Goal: Find specific page/section: Find specific page/section

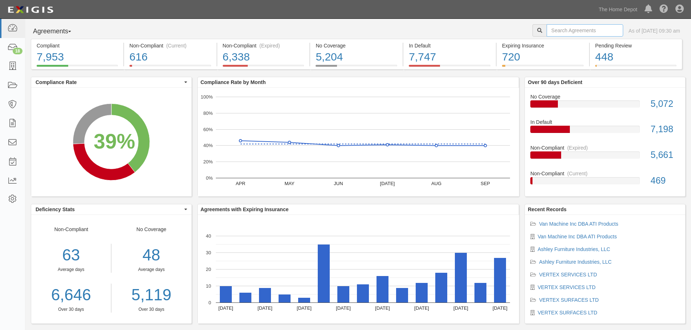
click at [580, 30] on input "text" at bounding box center [584, 30] width 77 height 12
type input "zg"
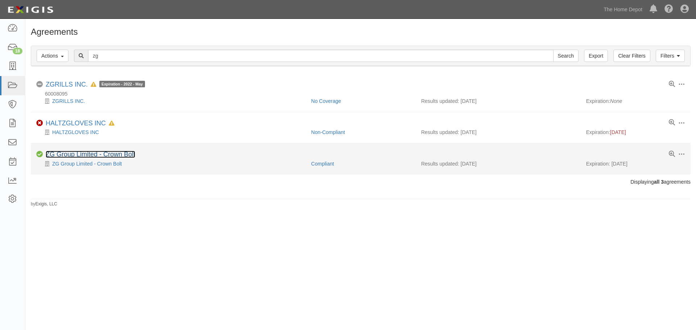
click at [81, 151] on link "ZG Group Limited - Crown Bolt" at bounding box center [91, 154] width 90 height 7
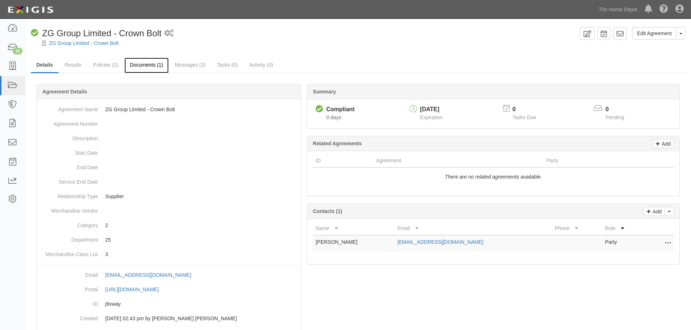
click at [153, 60] on link "Documents (1)" at bounding box center [146, 66] width 44 height 16
